Goal: Task Accomplishment & Management: Manage account settings

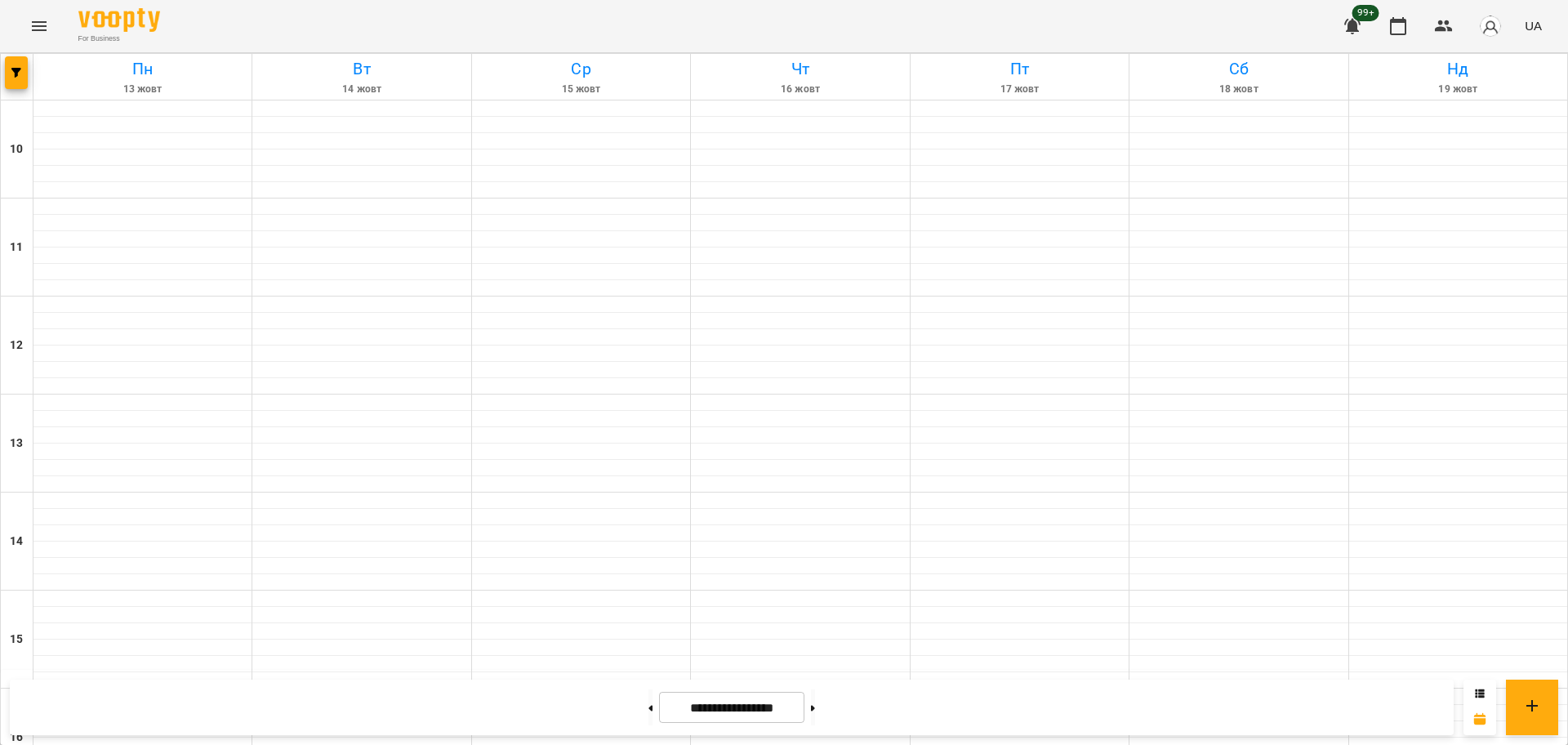
scroll to position [704, 0]
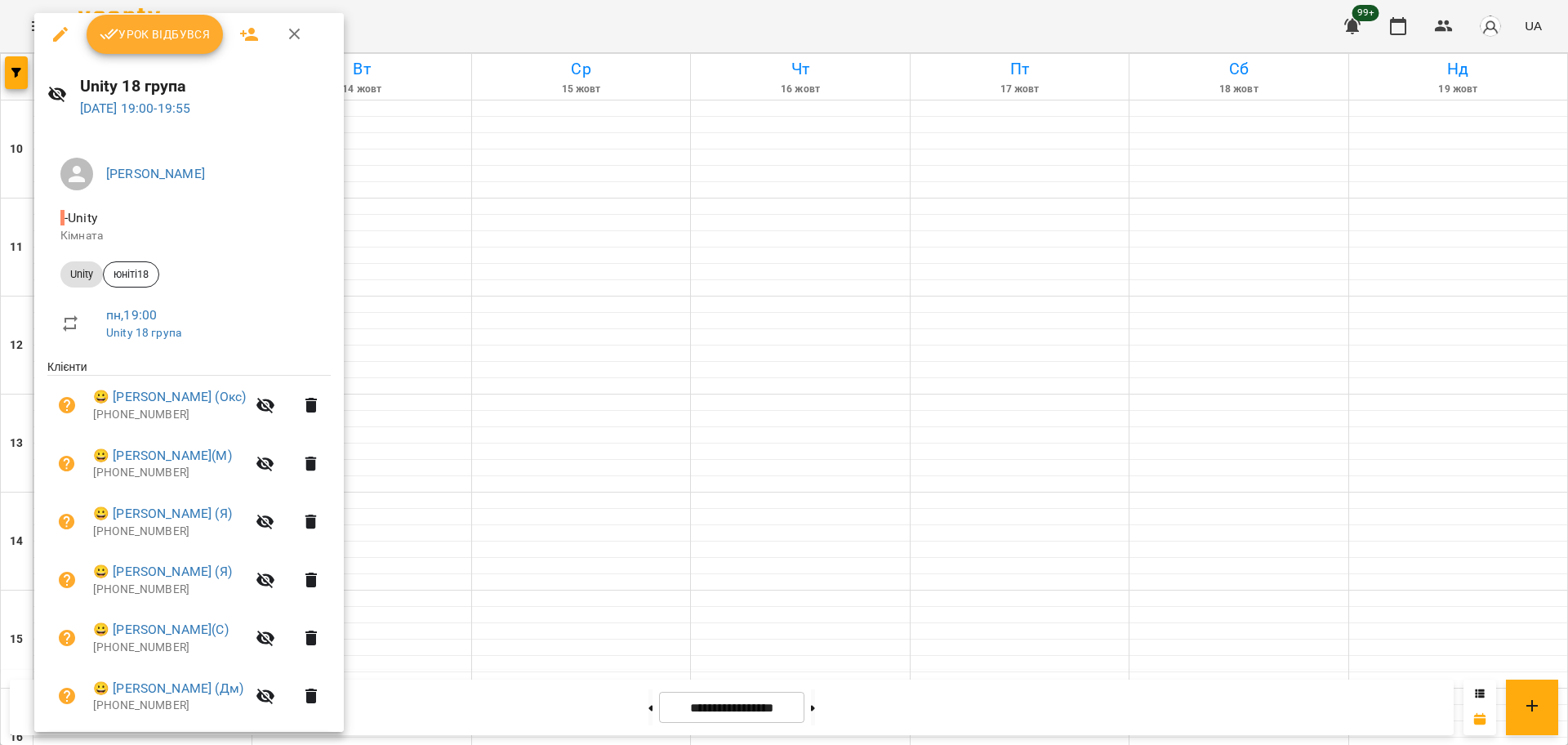
scroll to position [0, 0]
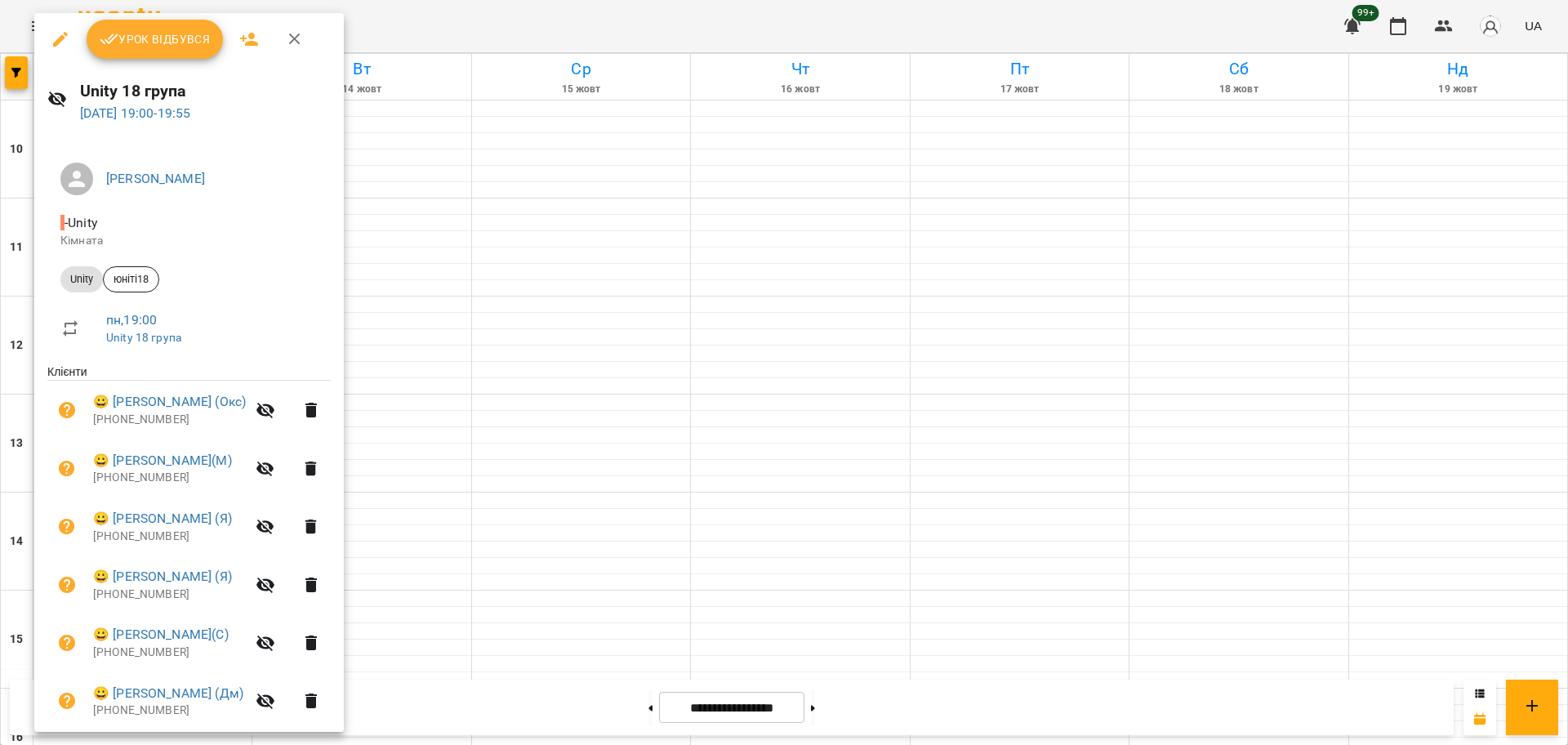
click at [168, 43] on span "Урок відбувся" at bounding box center [154, 39] width 111 height 20
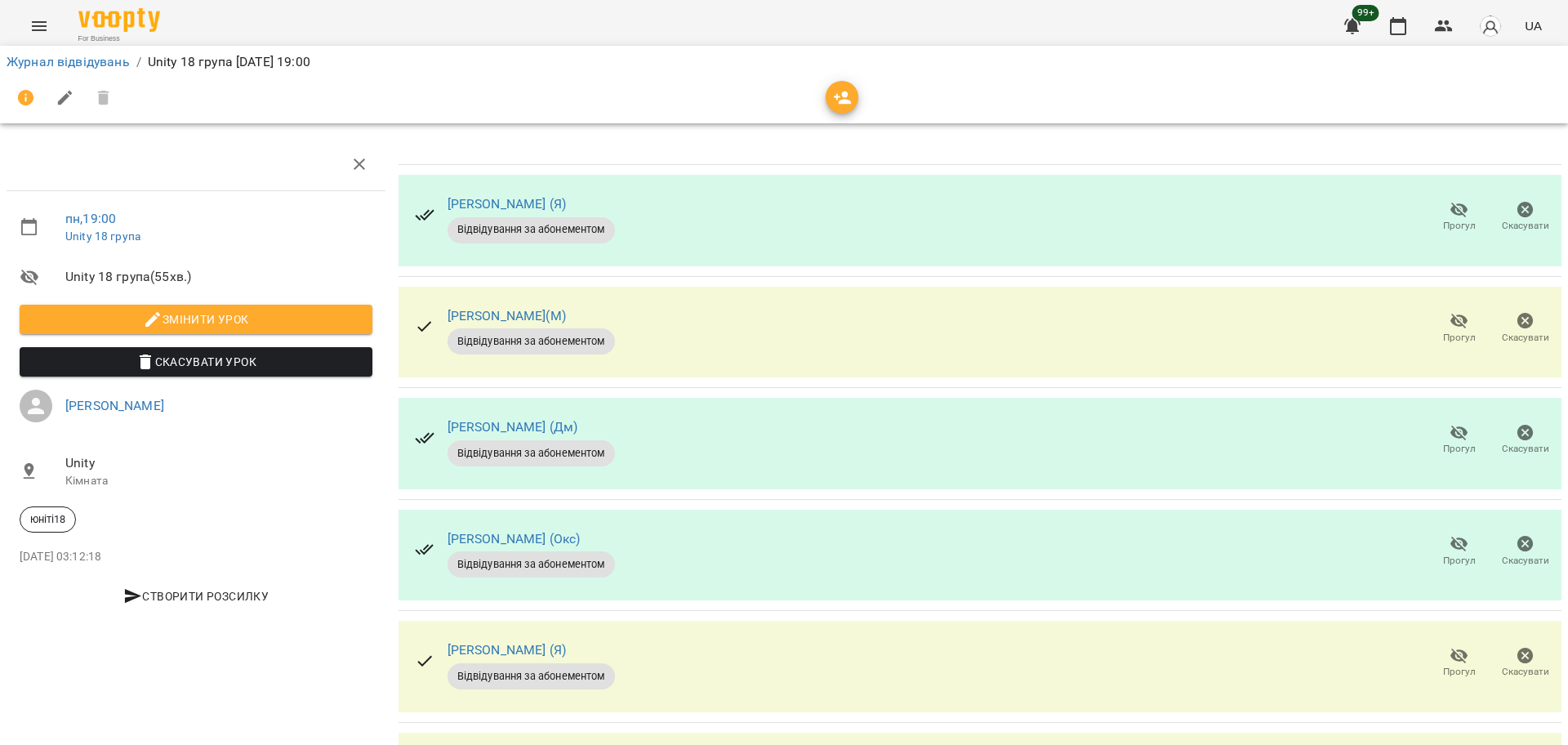
scroll to position [124, 0]
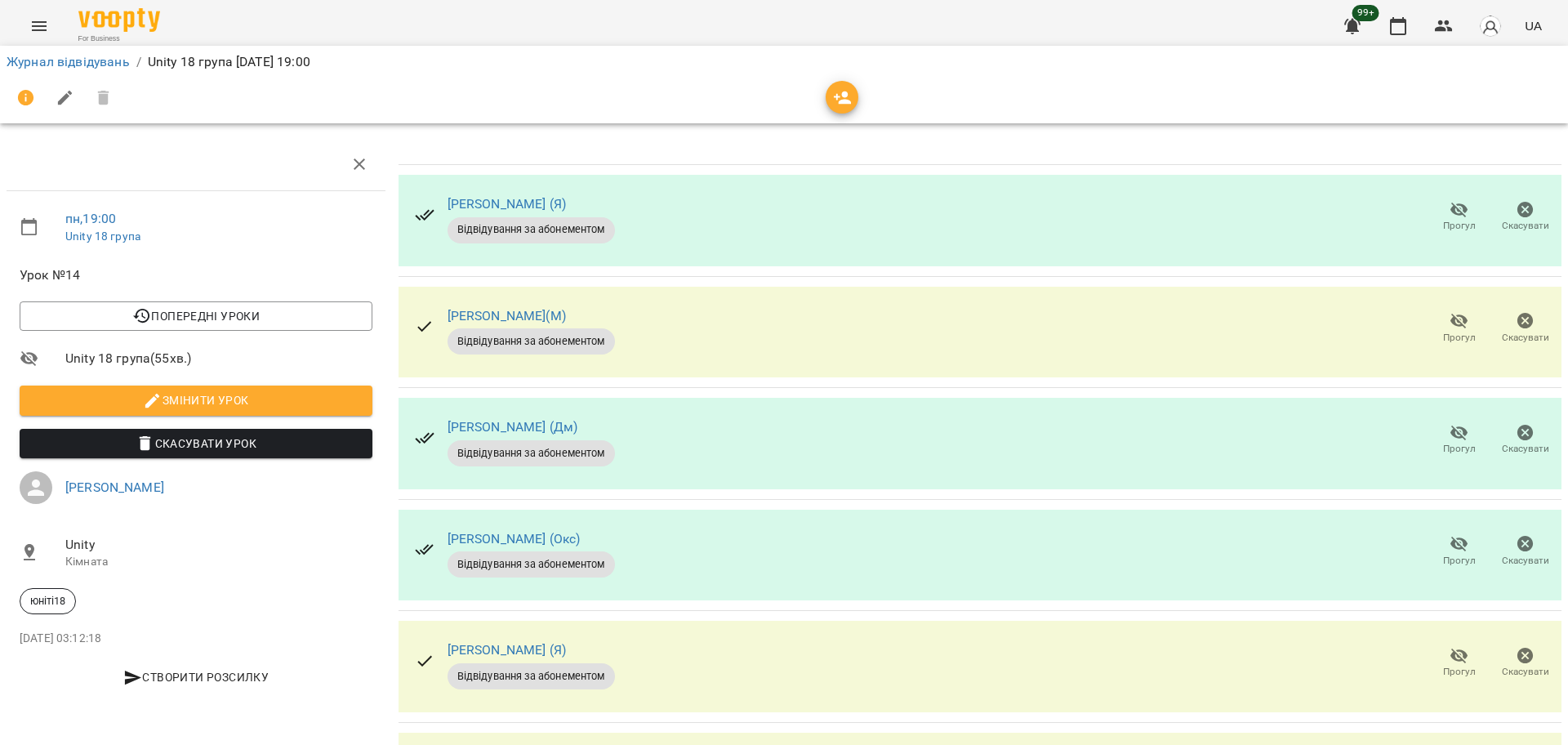
click at [1443, 554] on span "Прогул" at bounding box center [1459, 561] width 32 height 14
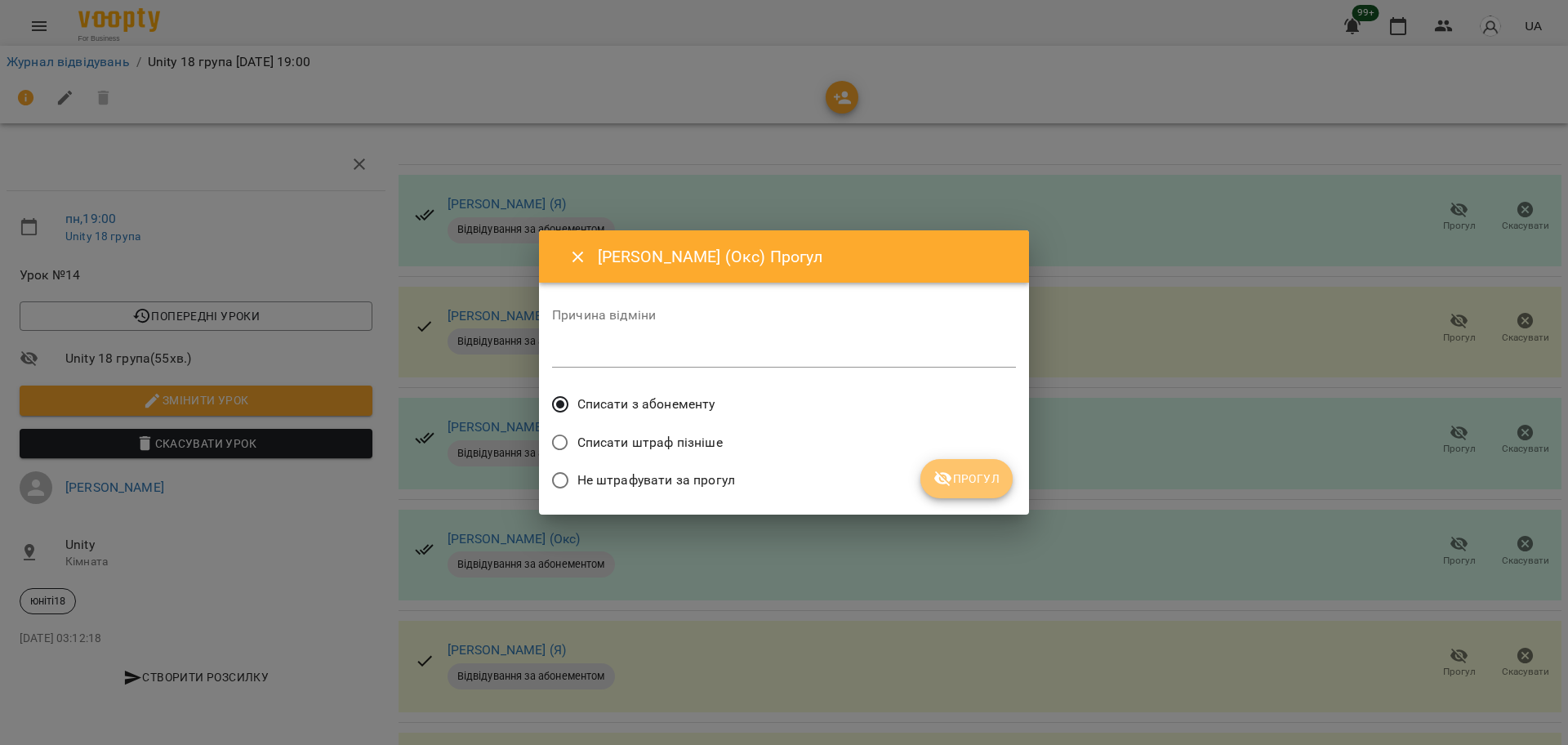
click at [968, 485] on span "Прогул" at bounding box center [966, 479] width 66 height 20
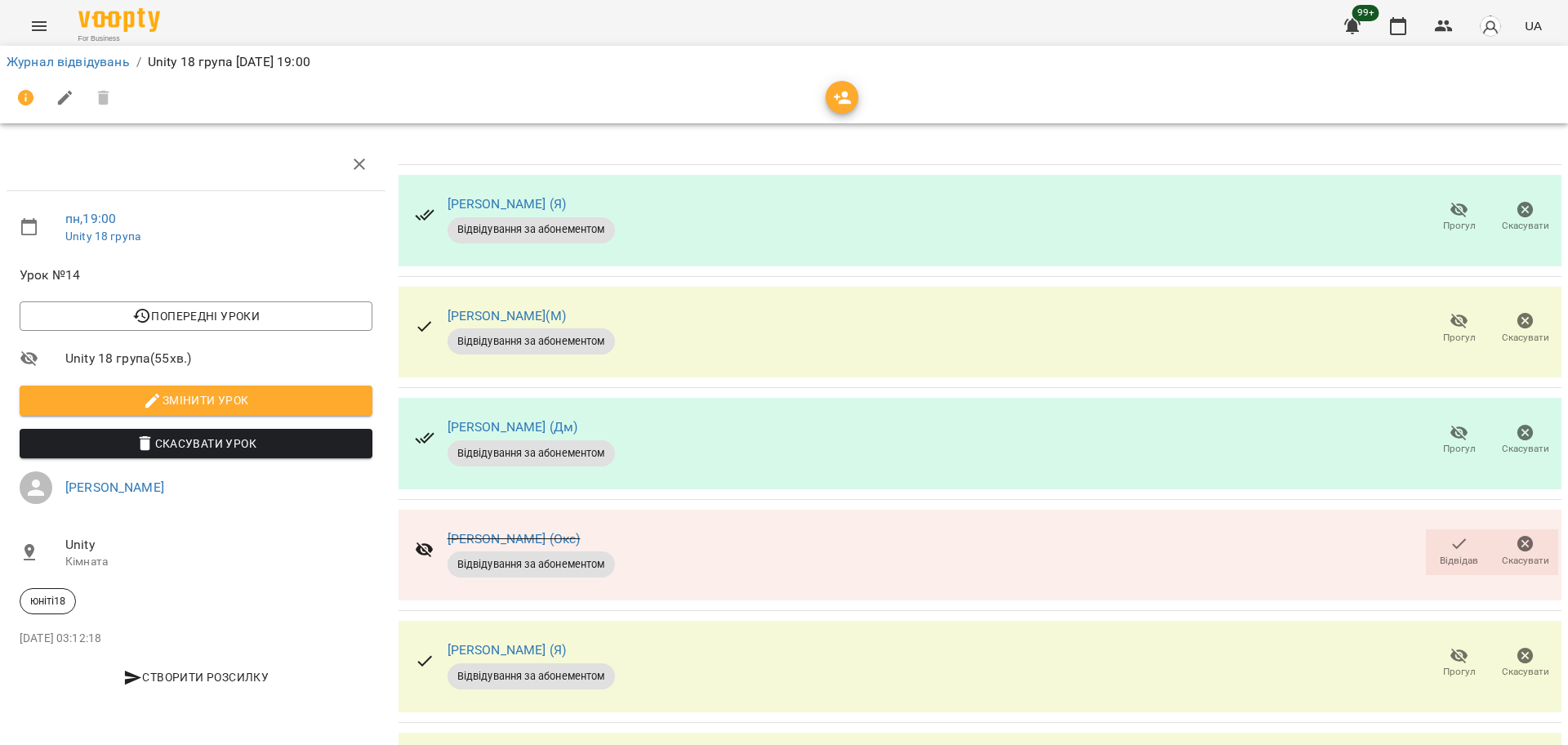
scroll to position [0, 0]
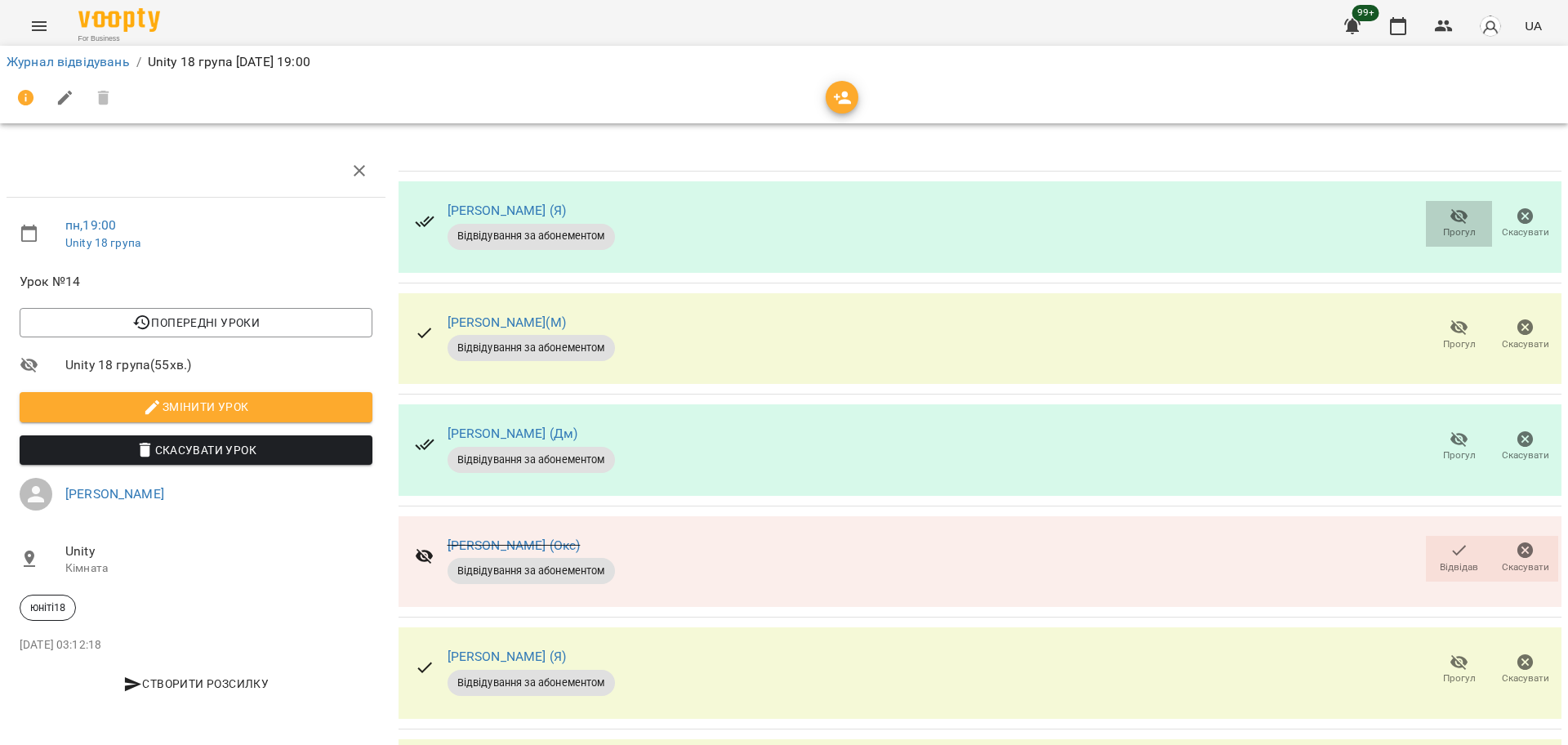
click at [1443, 231] on span "Прогул" at bounding box center [1459, 232] width 32 height 14
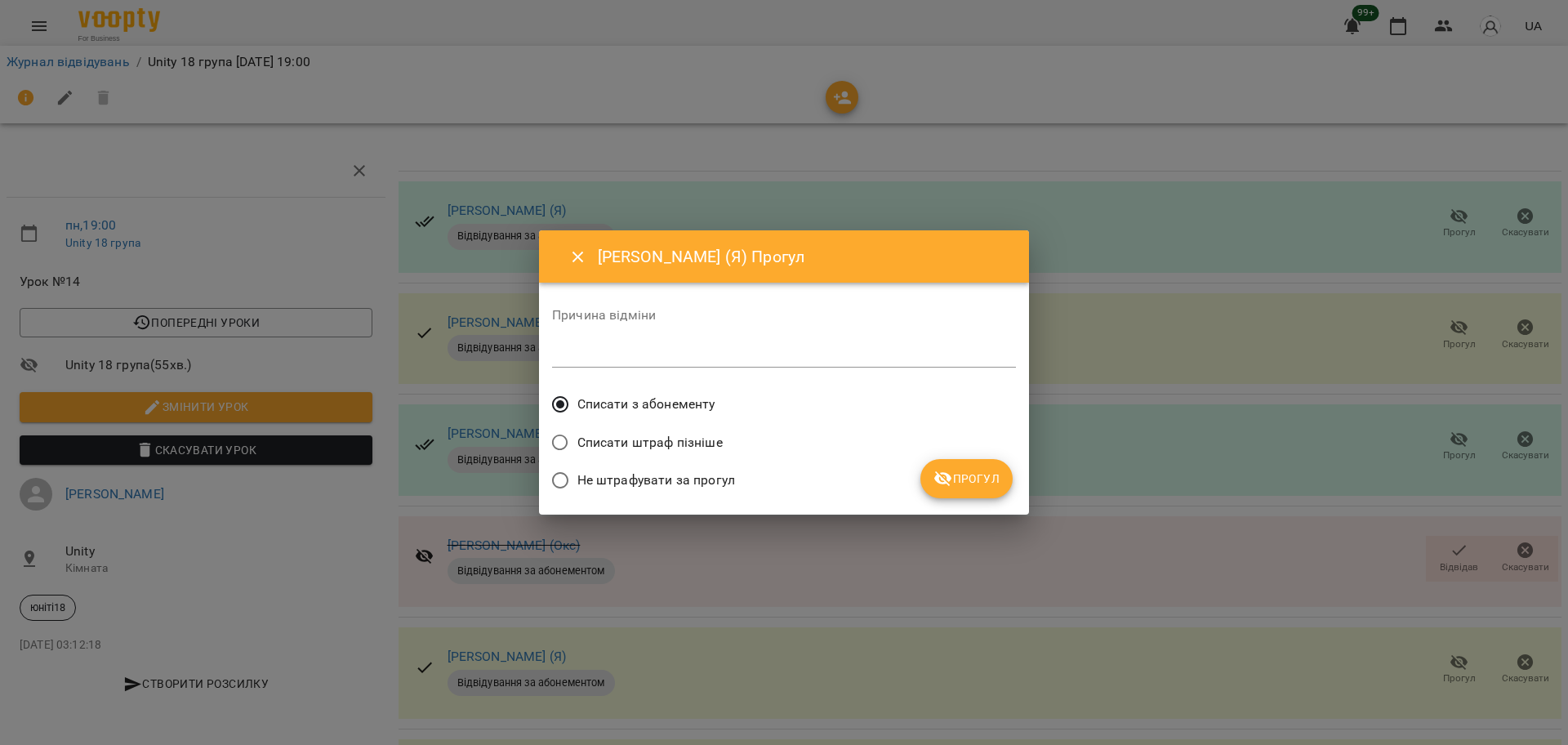
click at [981, 475] on span "Прогул" at bounding box center [966, 479] width 66 height 20
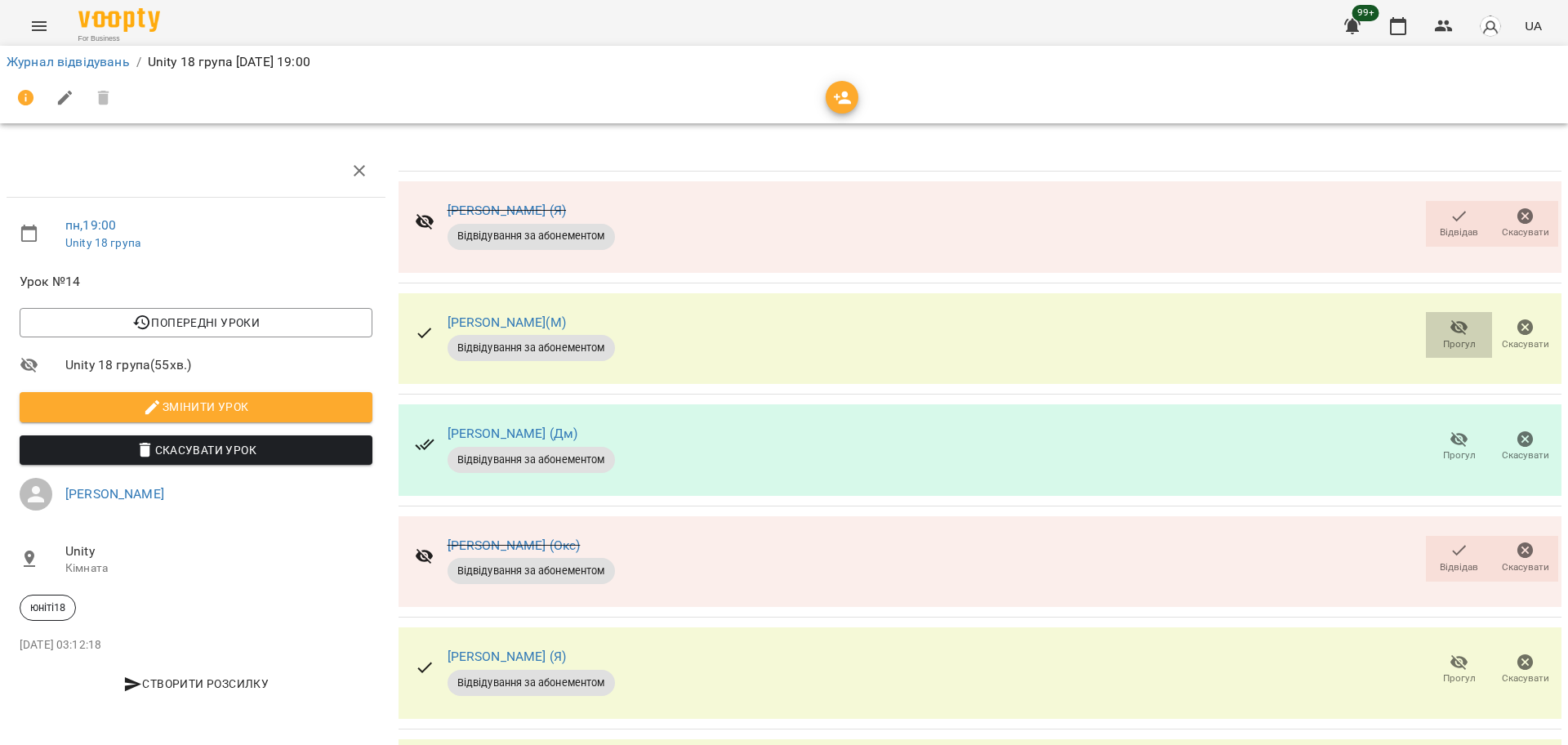
click at [1435, 332] on span "Прогул" at bounding box center [1458, 333] width 46 height 32
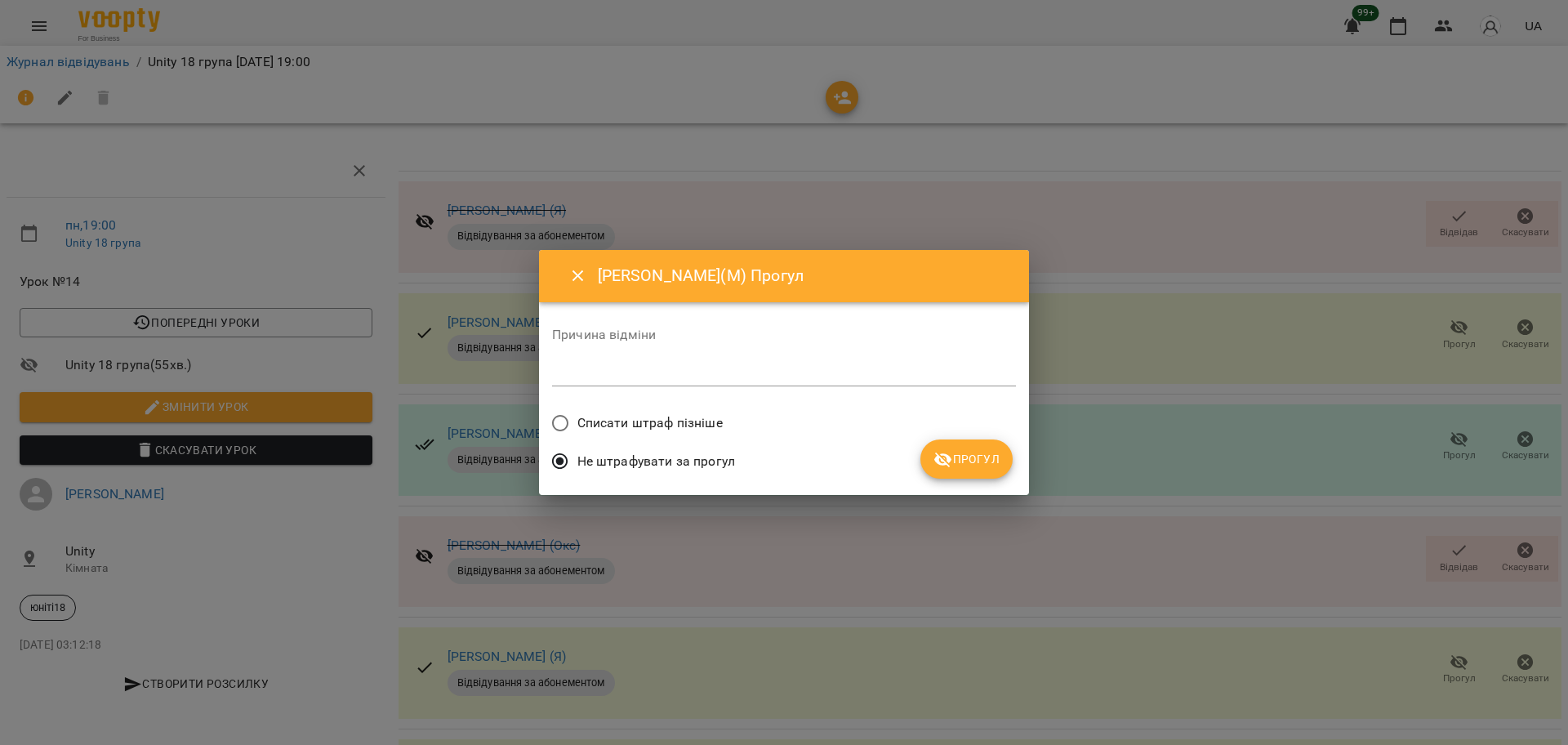
click at [944, 429] on div "Списати штраф пізніше" at bounding box center [784, 425] width 464 height 38
click at [960, 438] on div "Списати штраф пізніше" at bounding box center [784, 425] width 464 height 38
click at [980, 466] on span "Прогул" at bounding box center [966, 459] width 66 height 20
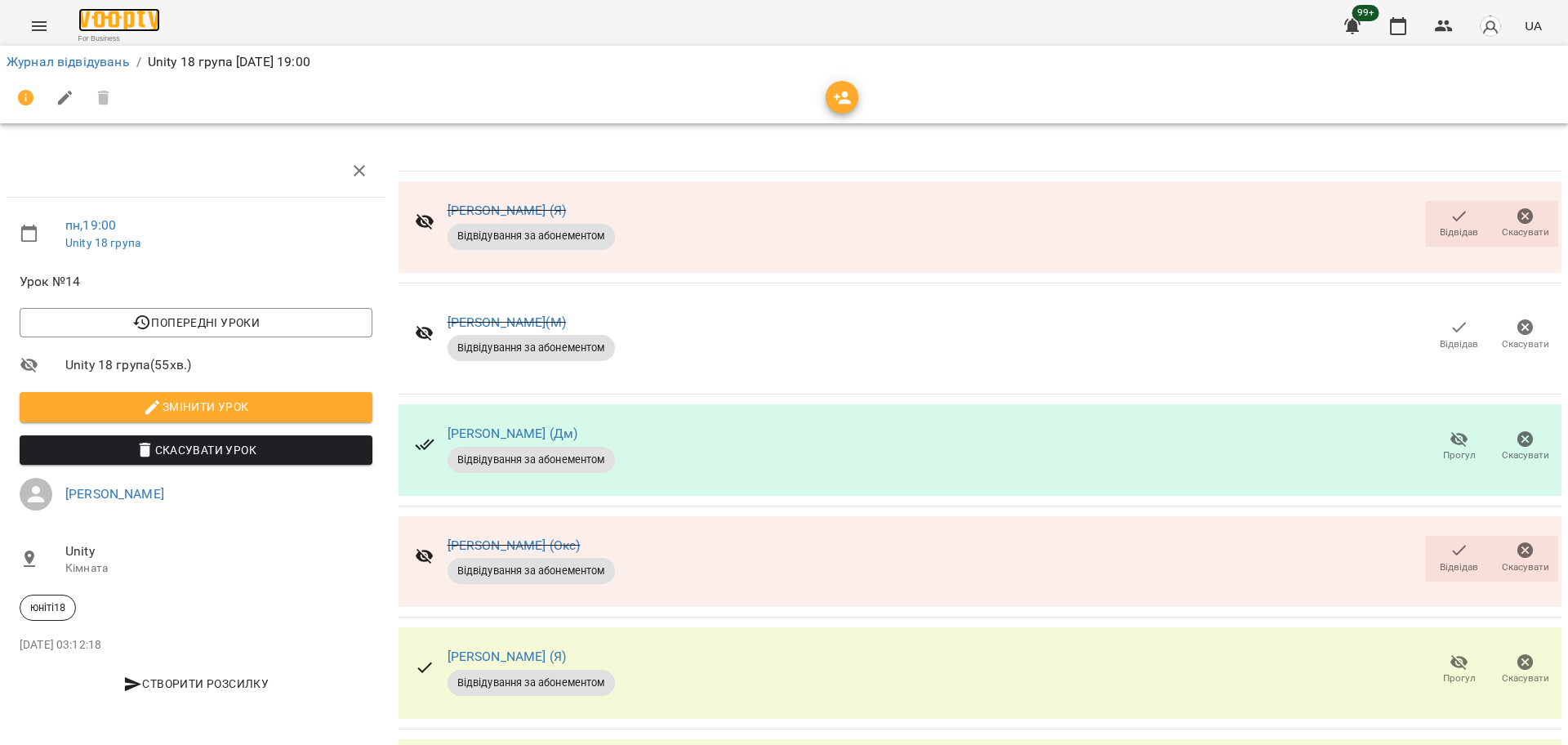
click at [125, 12] on img at bounding box center [119, 20] width 82 height 24
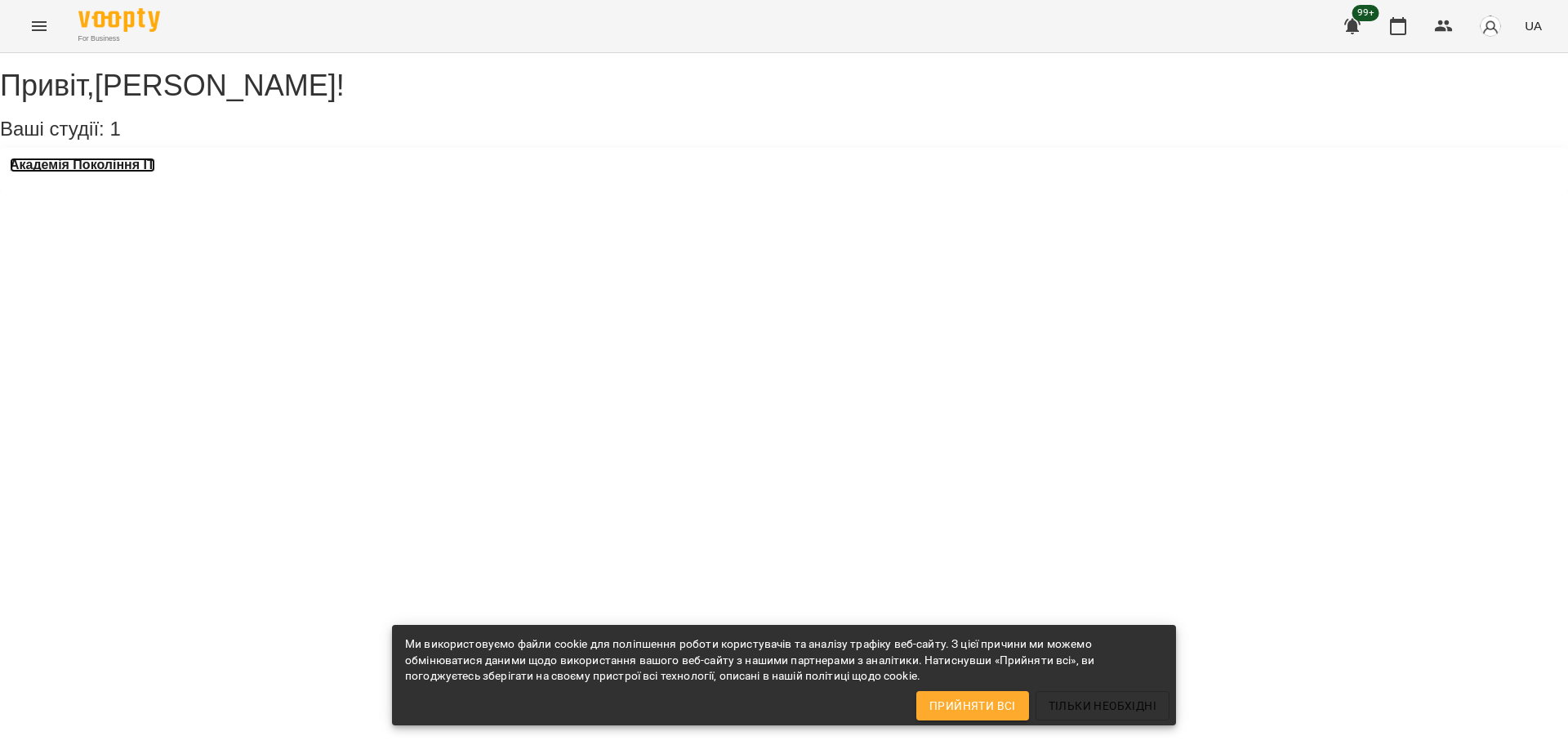
click at [109, 172] on h3 "Академія Покоління ІТ" at bounding box center [83, 164] width 145 height 15
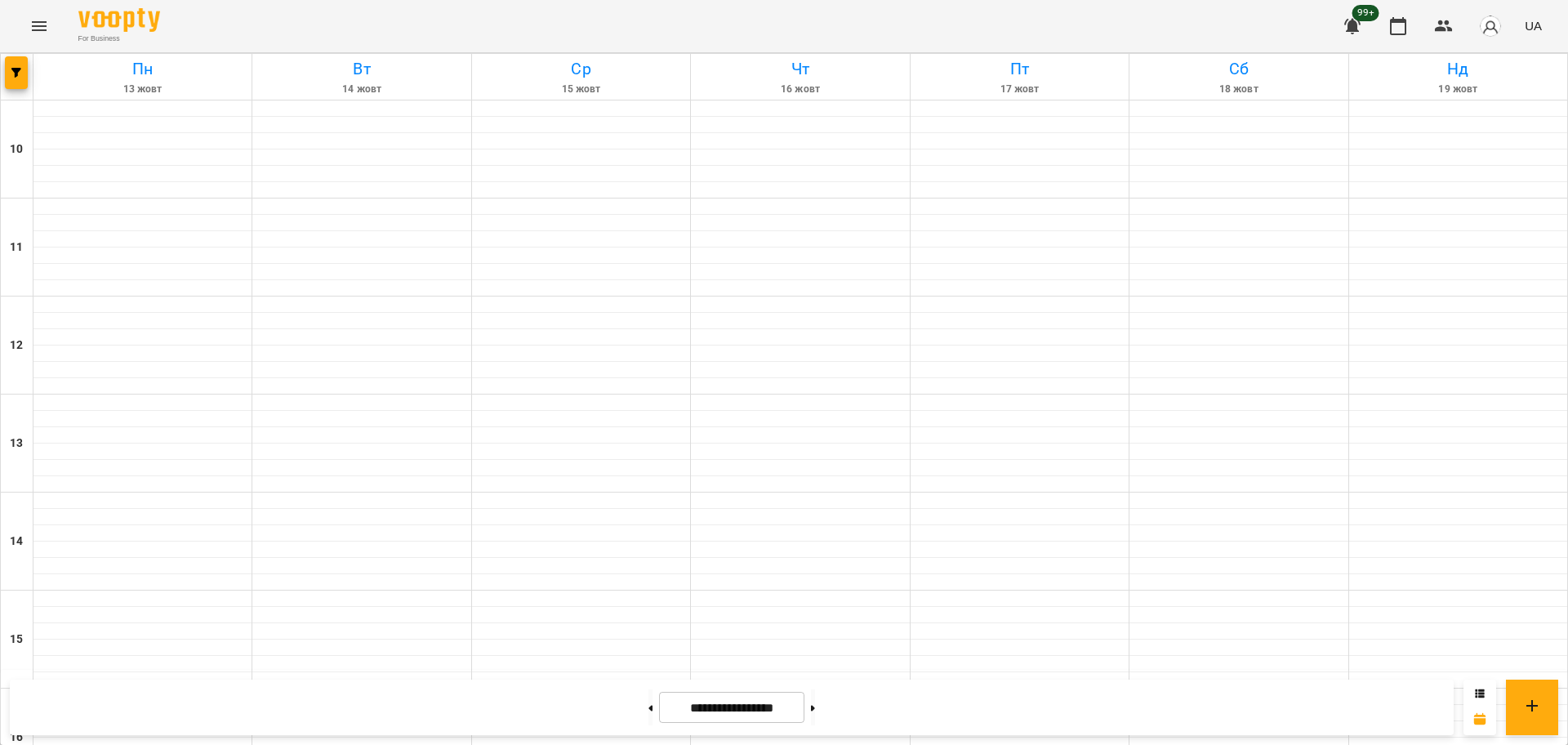
scroll to position [704, 0]
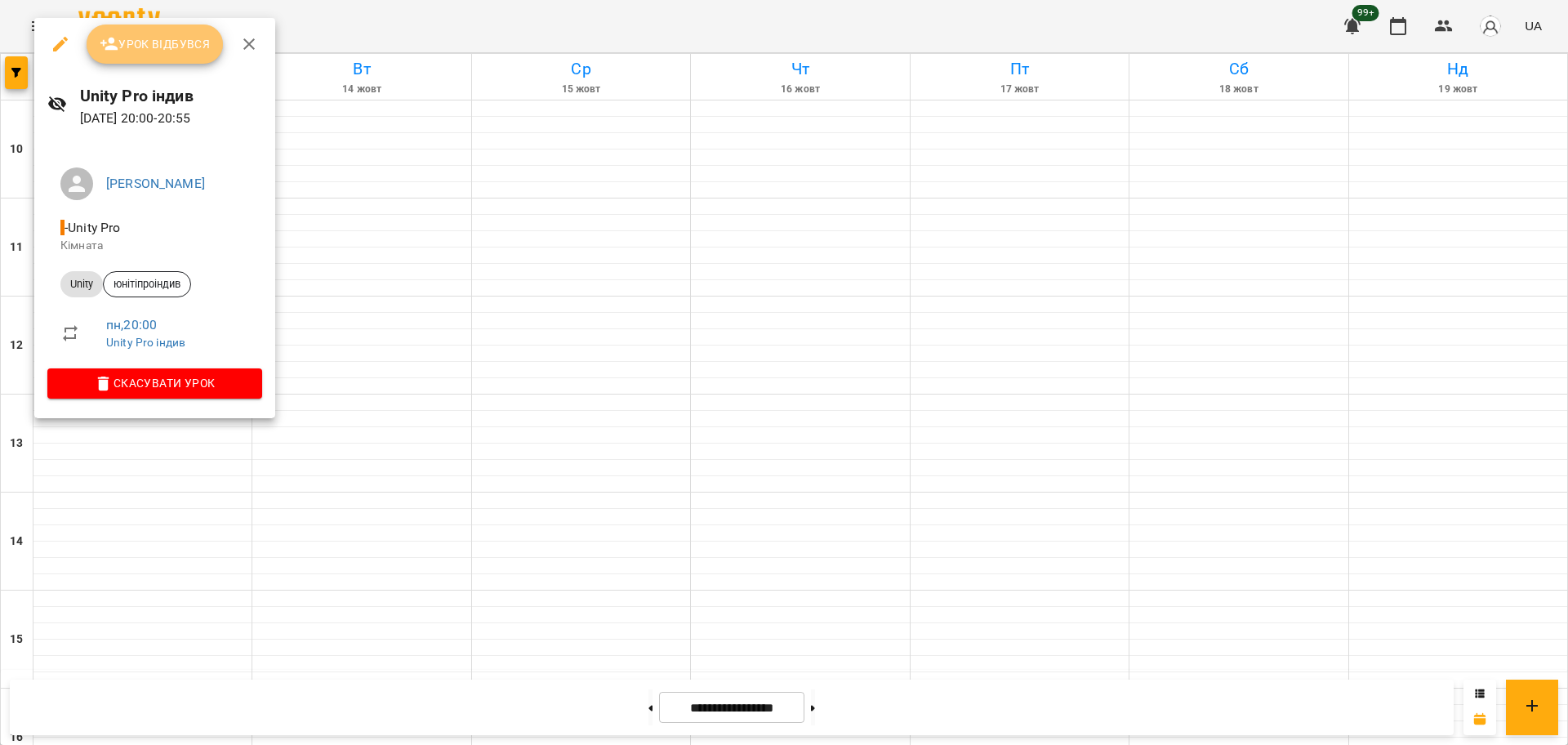
click at [158, 56] on button "Урок відбувся" at bounding box center [155, 44] width 138 height 39
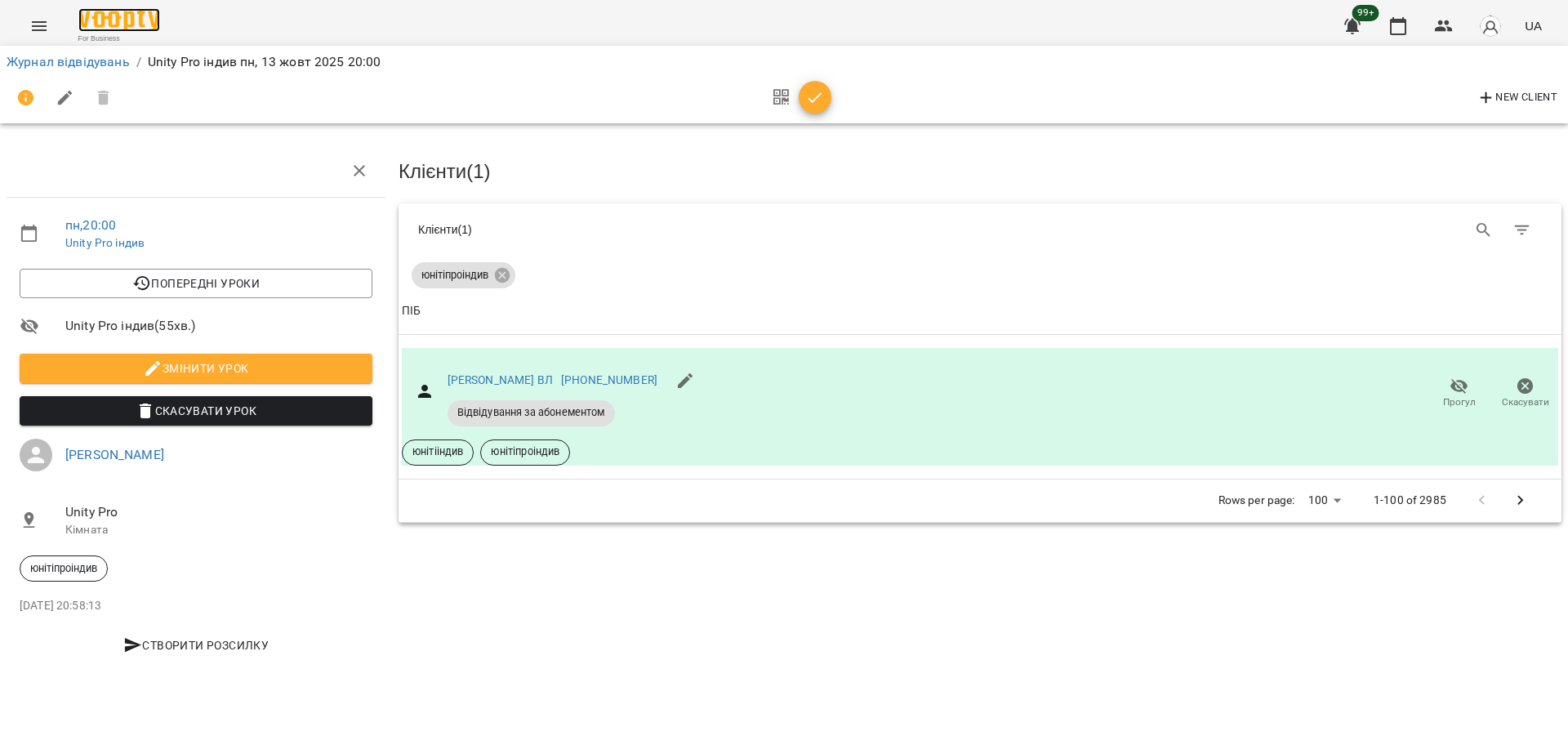
click at [121, 23] on img at bounding box center [119, 20] width 82 height 24
